Goal: Register for event/course

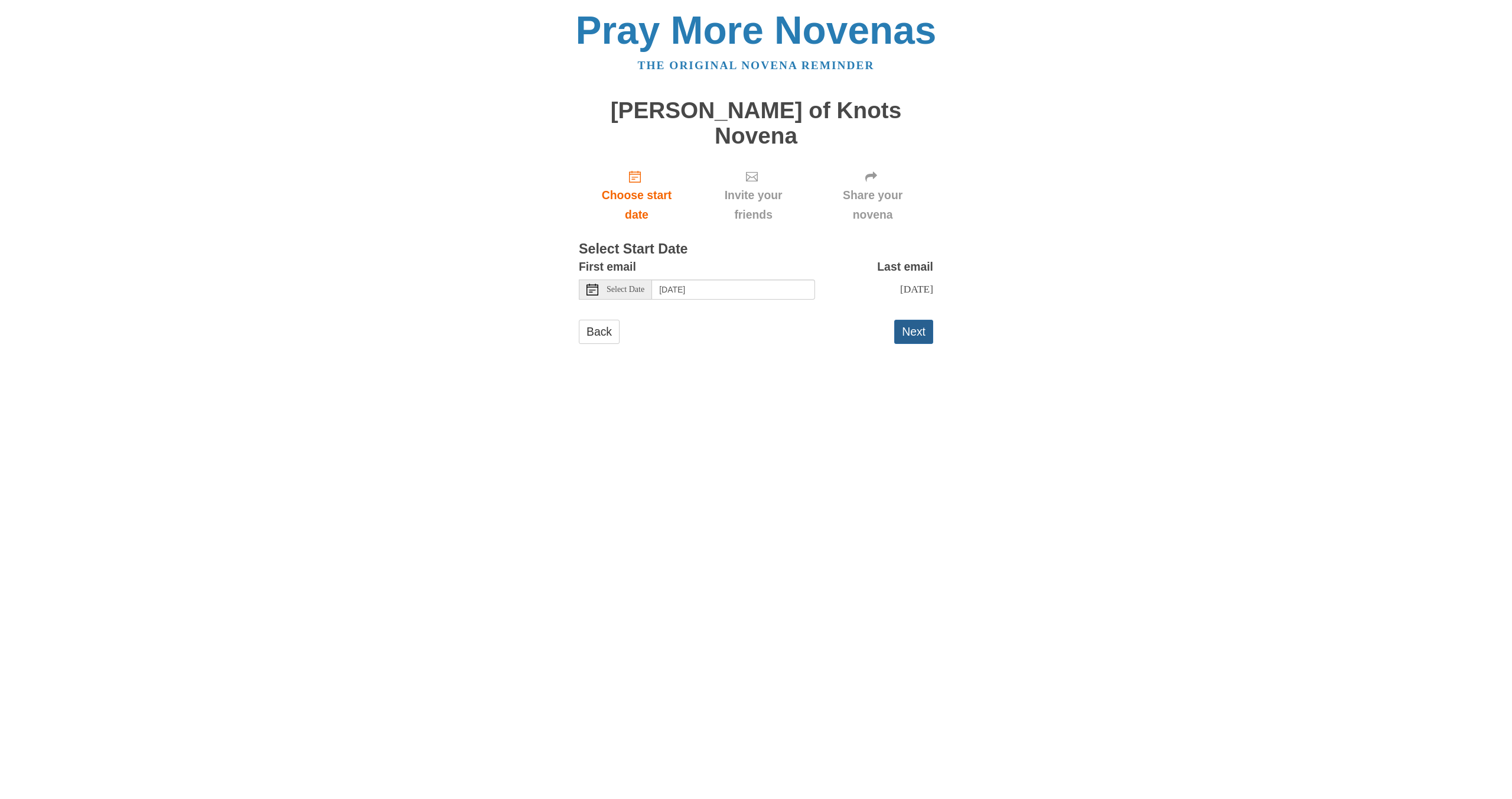
click at [922, 320] on button "Next" at bounding box center [914, 332] width 39 height 24
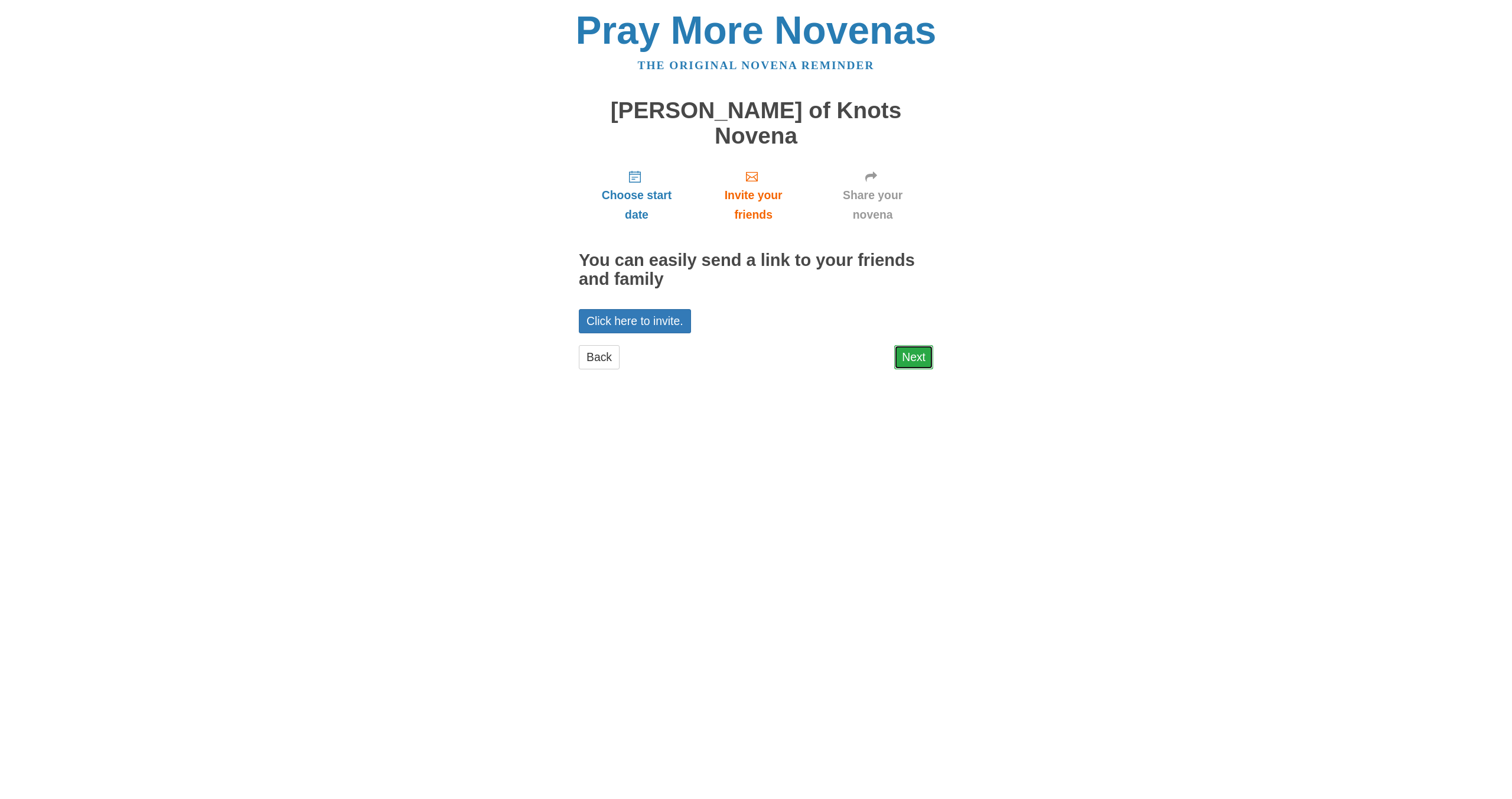
click at [911, 345] on link "Next" at bounding box center [914, 357] width 39 height 24
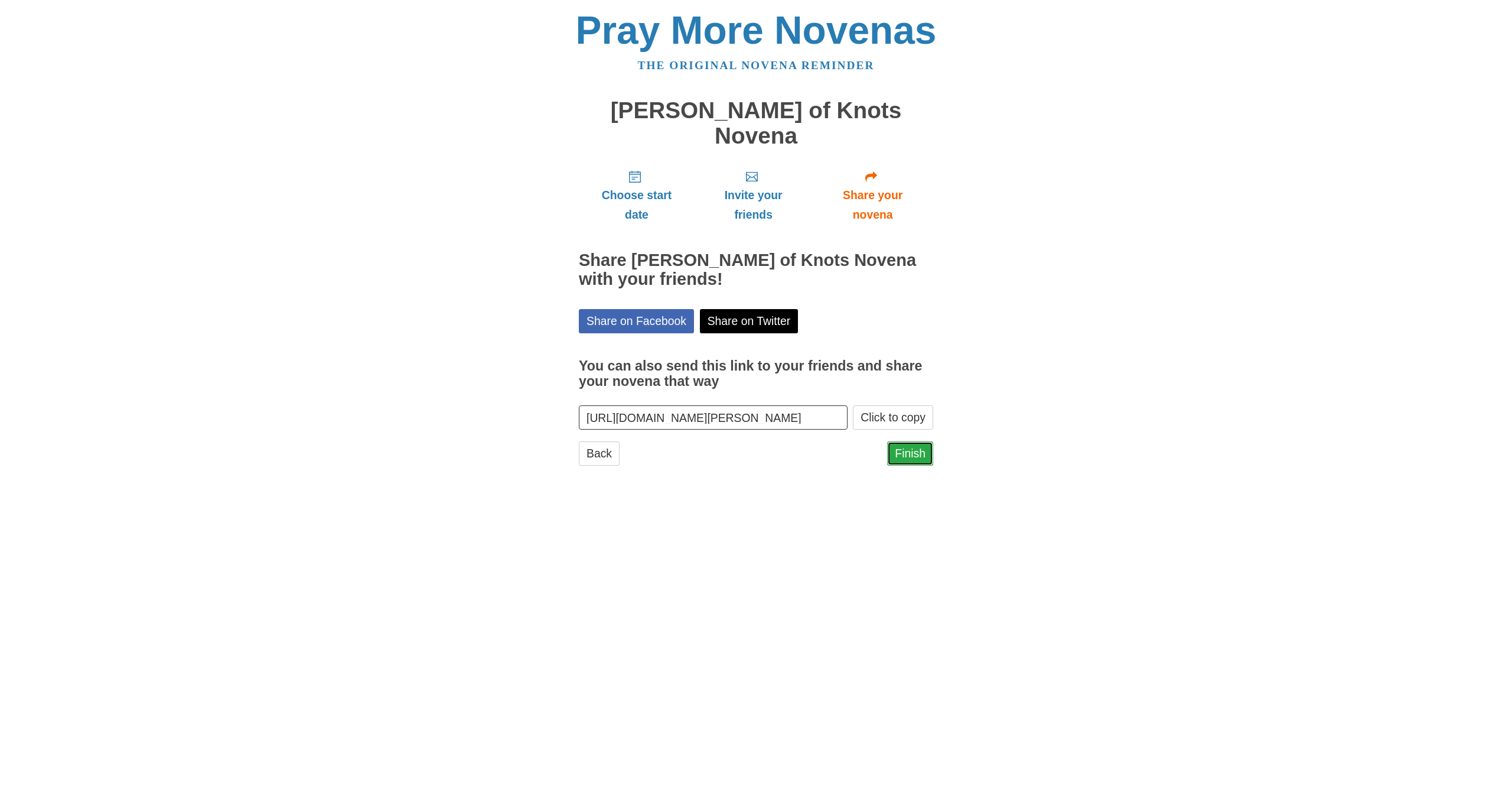
click at [913, 442] on link "Finish" at bounding box center [910, 454] width 46 height 24
